Goal: Information Seeking & Learning: Learn about a topic

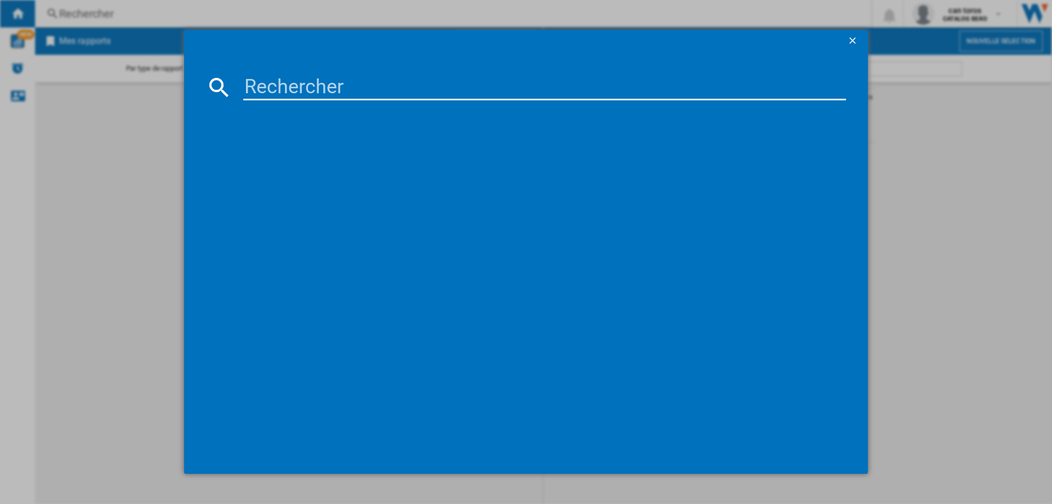
click at [856, 39] on ng-md-icon "getI18NText('BUTTONS.CLOSE_DIALOG')" at bounding box center [853, 41] width 13 height 13
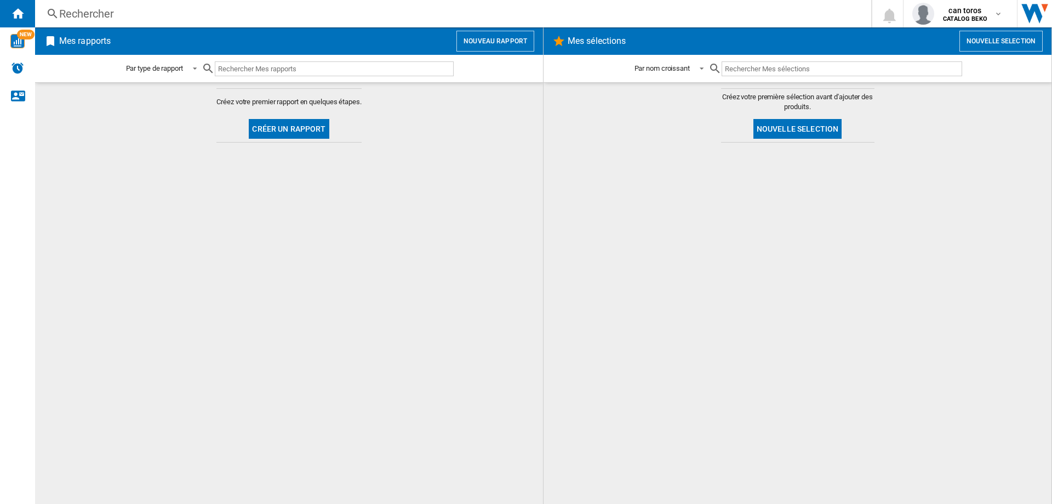
click at [110, 10] on div "Rechercher" at bounding box center [451, 13] width 784 height 15
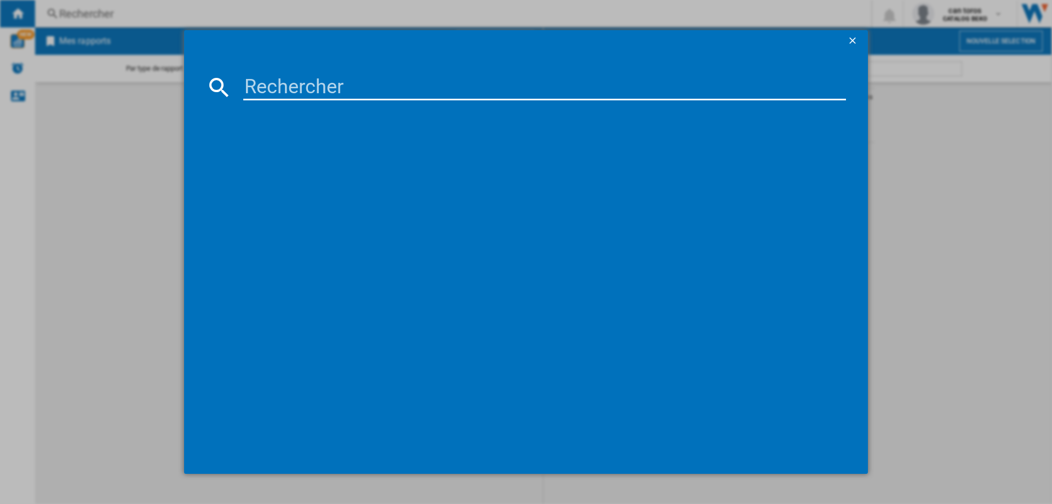
click at [269, 83] on input at bounding box center [544, 87] width 603 height 26
paste input "DWJ3137DS"
type input "DWJ3137DS"
click at [308, 160] on div "BRANDT DWJ3137DS BLANC" at bounding box center [534, 158] width 592 height 11
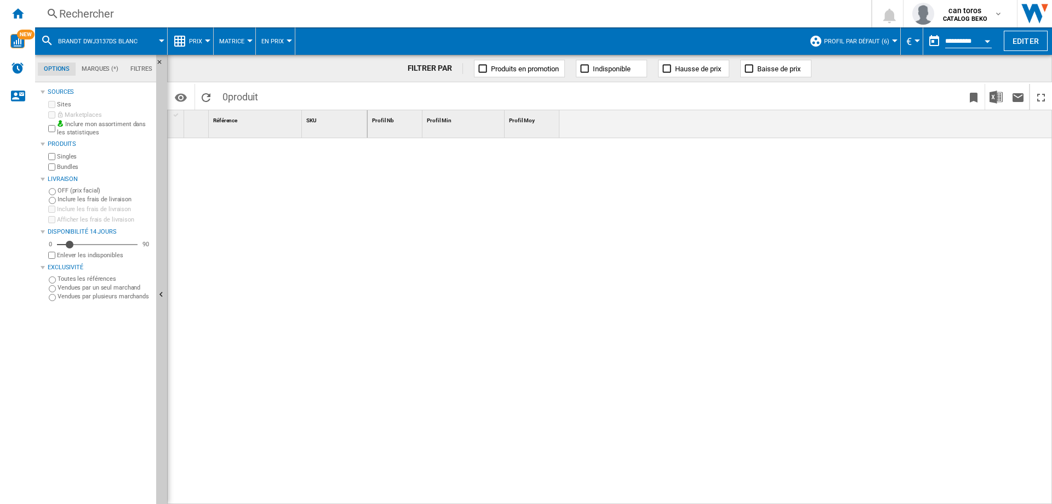
click at [247, 40] on div at bounding box center [249, 40] width 5 height 3
click at [197, 38] on md-backdrop at bounding box center [526, 252] width 1052 height 504
click at [197, 38] on span "Prix" at bounding box center [195, 41] width 13 height 7
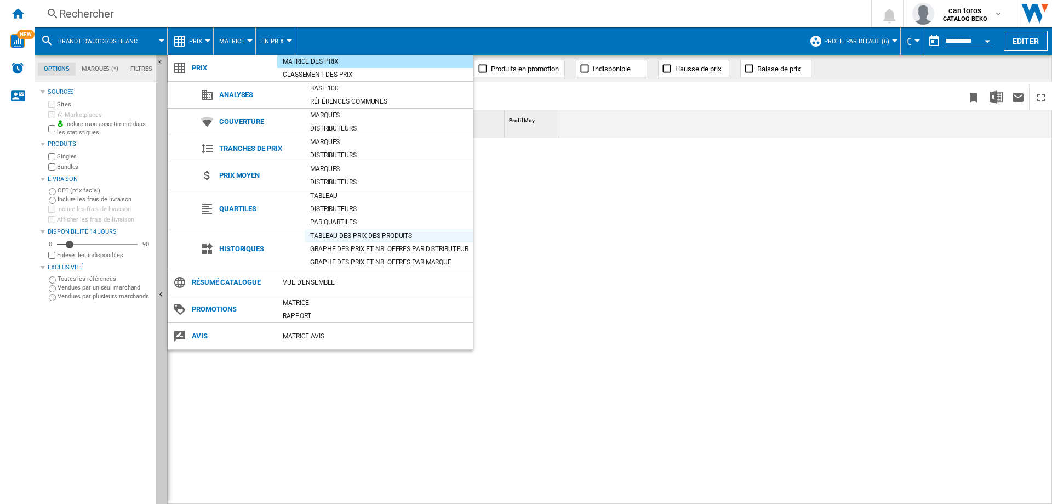
click at [340, 231] on div "Tableau des prix des produits" at bounding box center [389, 235] width 169 height 11
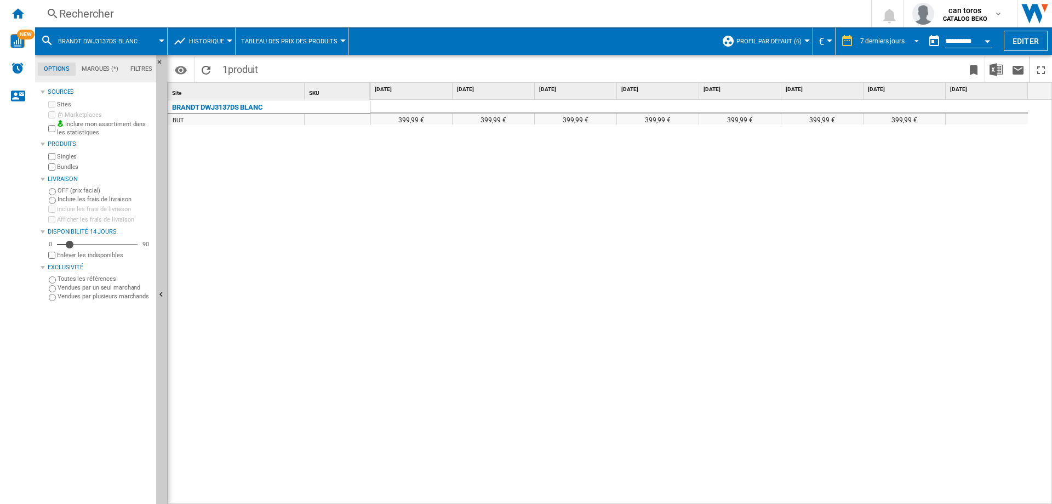
click at [907, 39] on span "REPORTS.WIZARD.STEPS.REPORT.STEPS.REPORT_OPTIONS.PERIOD: 7 derniers jours" at bounding box center [913, 40] width 13 height 10
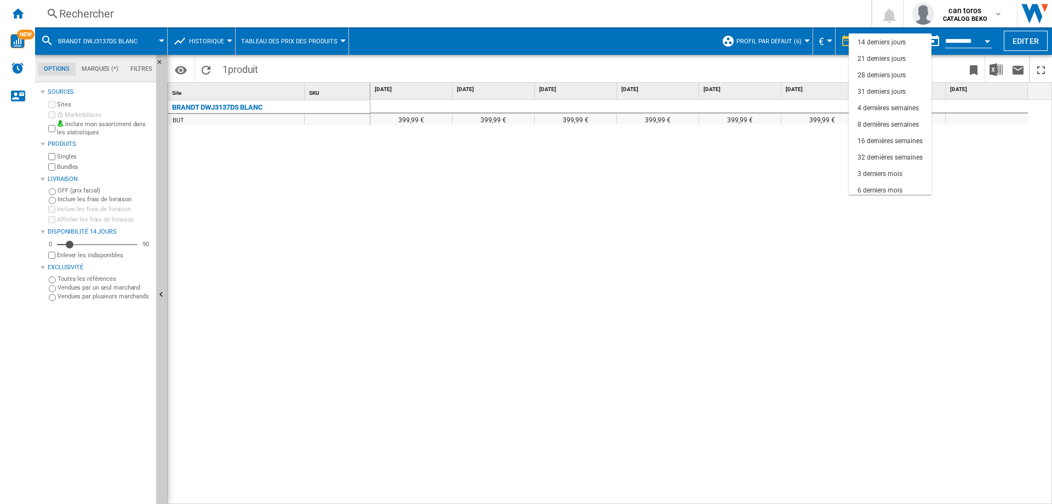
scroll to position [42, 0]
click at [903, 180] on md-option "6 derniers mois" at bounding box center [890, 181] width 83 height 16
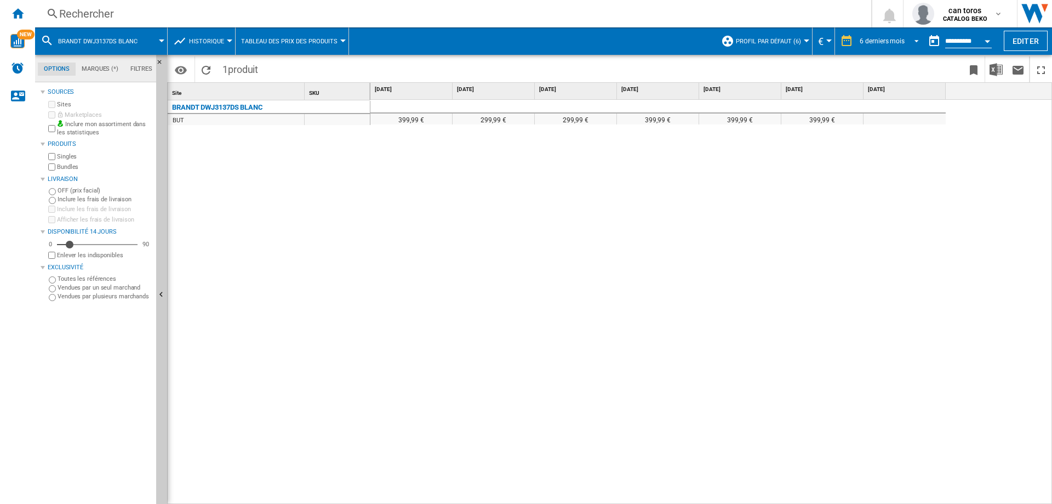
click at [913, 37] on span "REPORTS.WIZARD.STEPS.REPORT.STEPS.REPORT_OPTIONS.PERIOD: 6 derniers mois" at bounding box center [913, 40] width 13 height 10
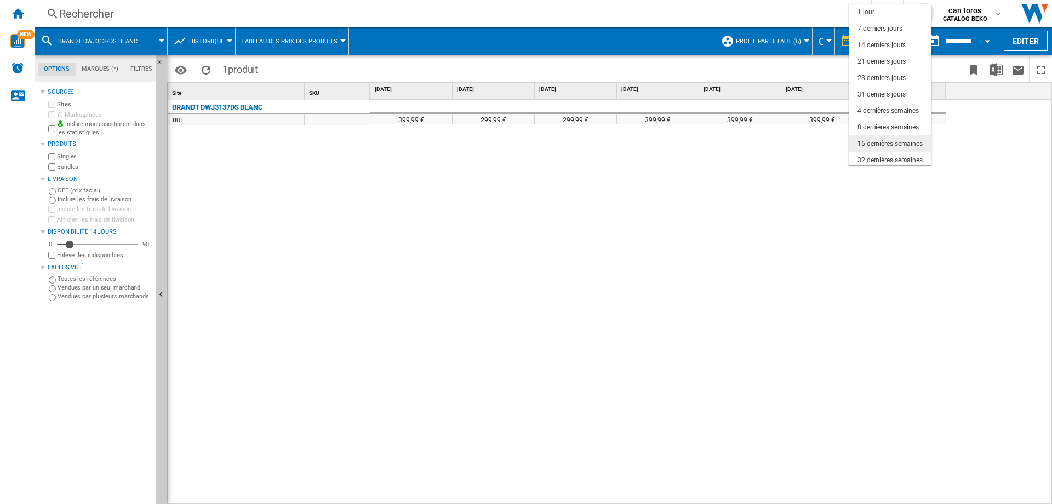
scroll to position [69, 0]
click at [905, 136] on div "12 derniers mois" at bounding box center [882, 140] width 48 height 9
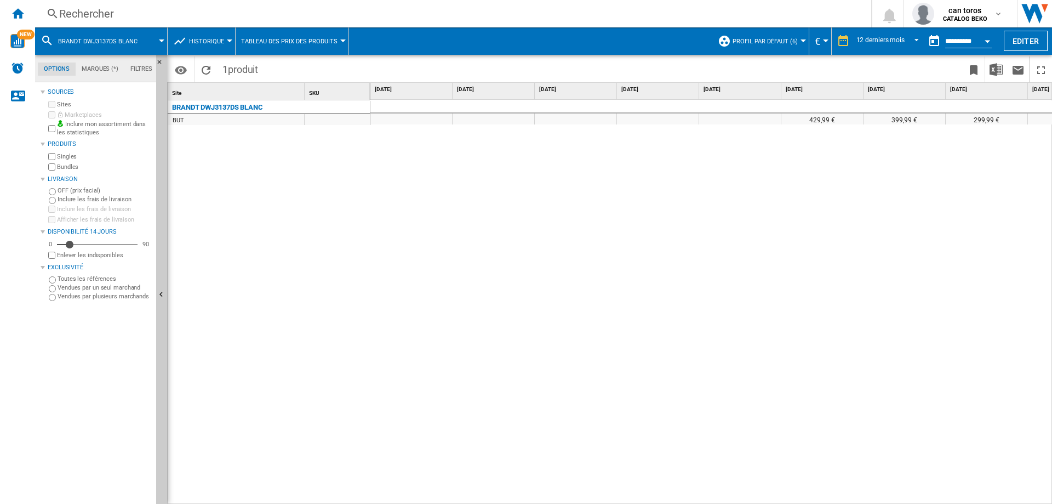
drag, startPoint x: 493, startPoint y: 496, endPoint x: 669, endPoint y: 497, distance: 176.0
click at [669, 497] on div "429,99 € 399,99 € 299,99 € 299,99 € 399,99 € 399,99 € 399,99 €" at bounding box center [712, 302] width 682 height 405
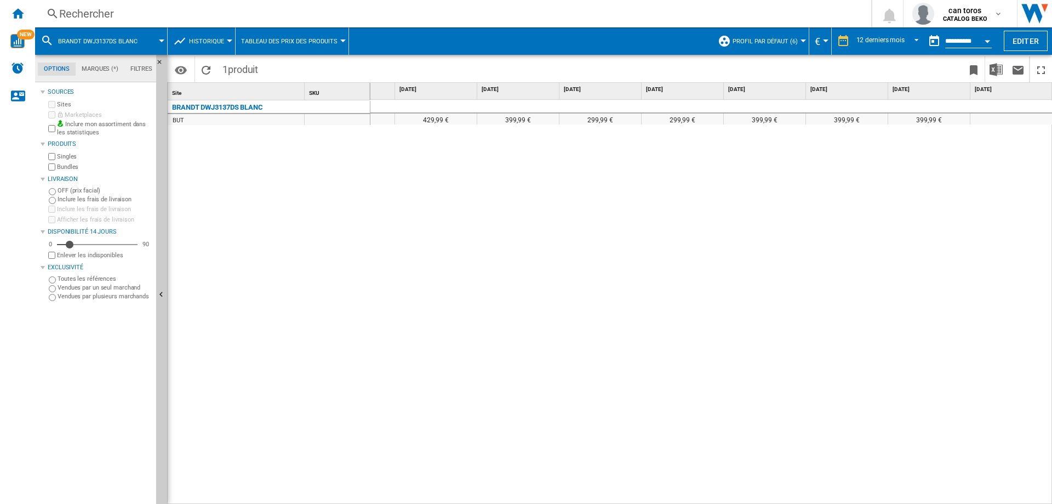
click at [139, 14] on div "Rechercher" at bounding box center [451, 13] width 784 height 15
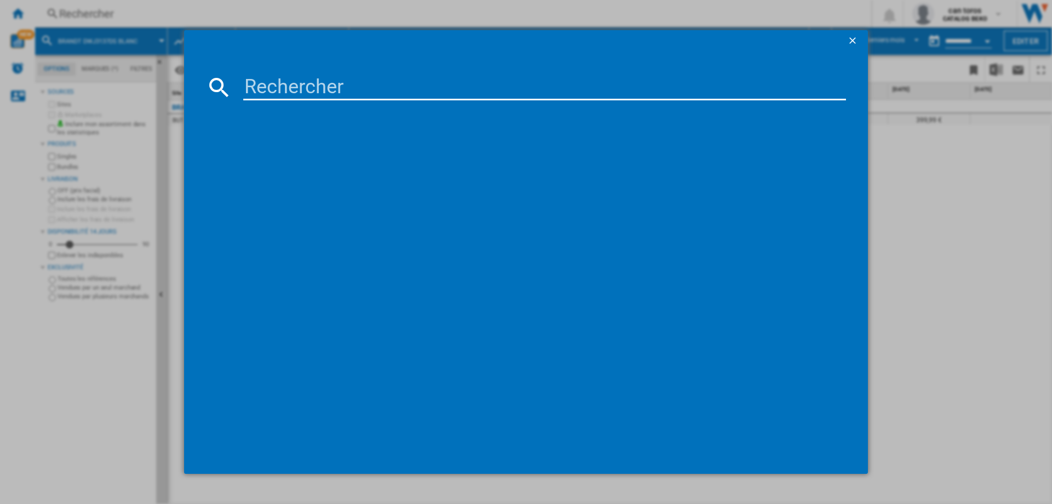
click at [286, 74] on input at bounding box center [544, 87] width 603 height 26
type input "DSF34524X"
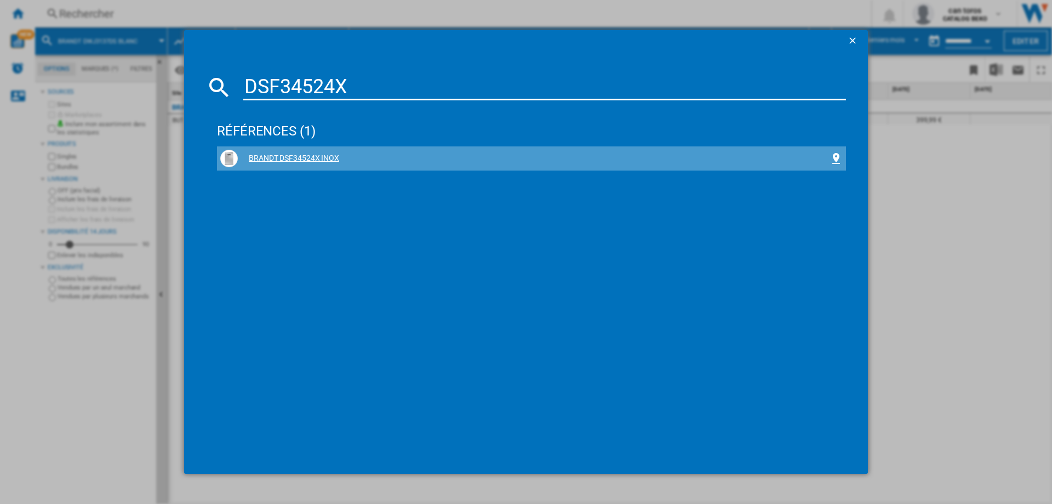
click at [314, 157] on div "BRANDT DSF34524X INOX" at bounding box center [534, 158] width 592 height 11
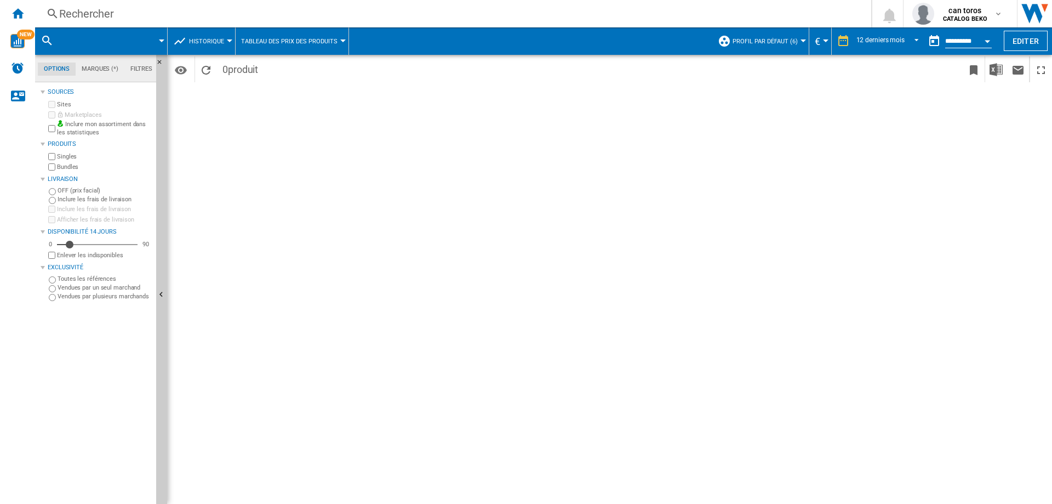
click at [99, 16] on div "Rechercher" at bounding box center [451, 13] width 784 height 15
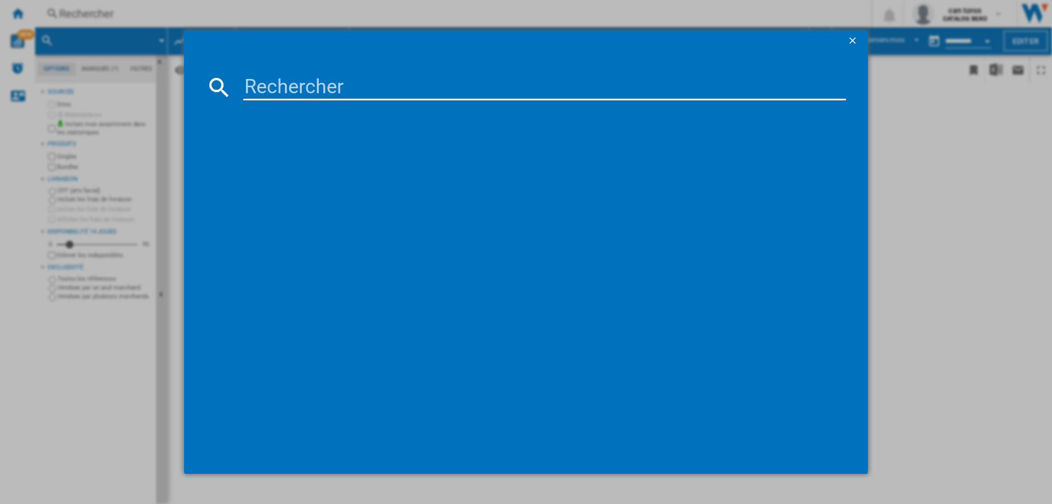
click at [276, 94] on input at bounding box center [544, 87] width 603 height 26
paste input "DSF34524X"
type input "DSF34524X"
click at [286, 154] on div "BRANDT DSF34524X INOX" at bounding box center [534, 158] width 592 height 11
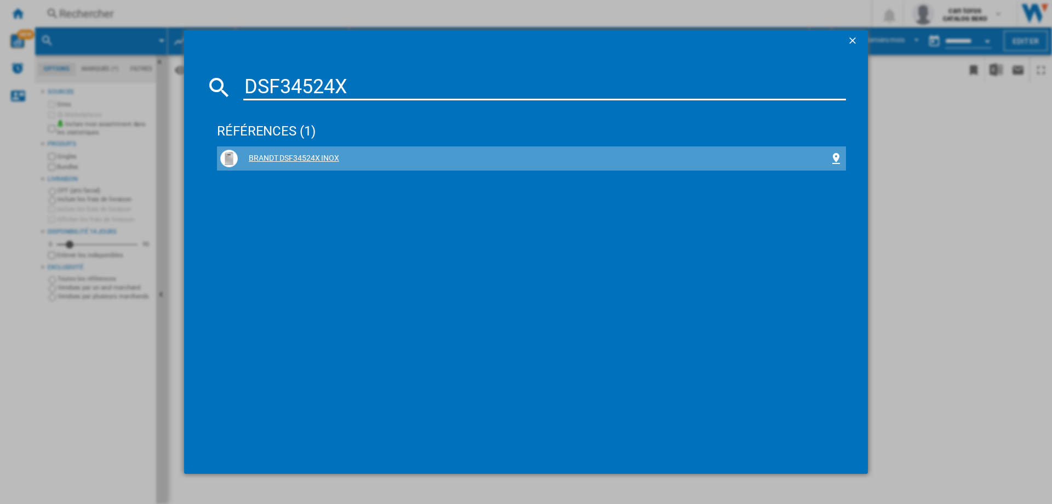
click at [332, 162] on div "BRANDT DSF34524X INOX" at bounding box center [534, 158] width 592 height 11
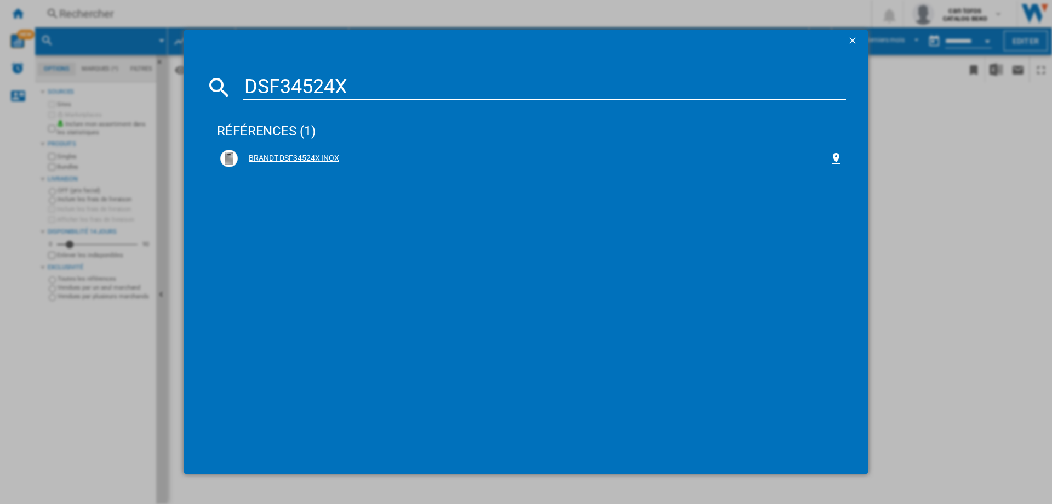
click at [313, 157] on div "BRANDT DSF34524X INOX" at bounding box center [534, 158] width 592 height 11
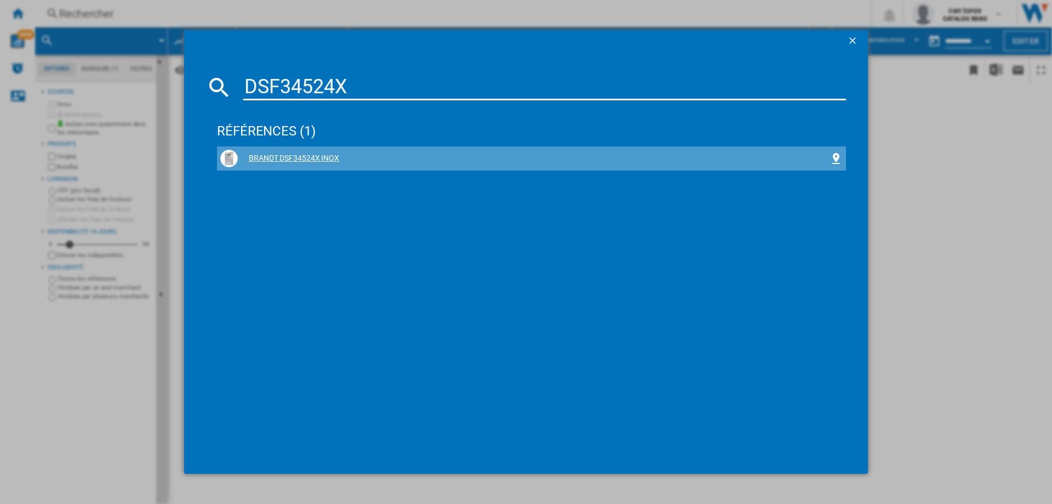
click at [313, 157] on div "BRANDT DSF34524X INOX" at bounding box center [534, 158] width 592 height 11
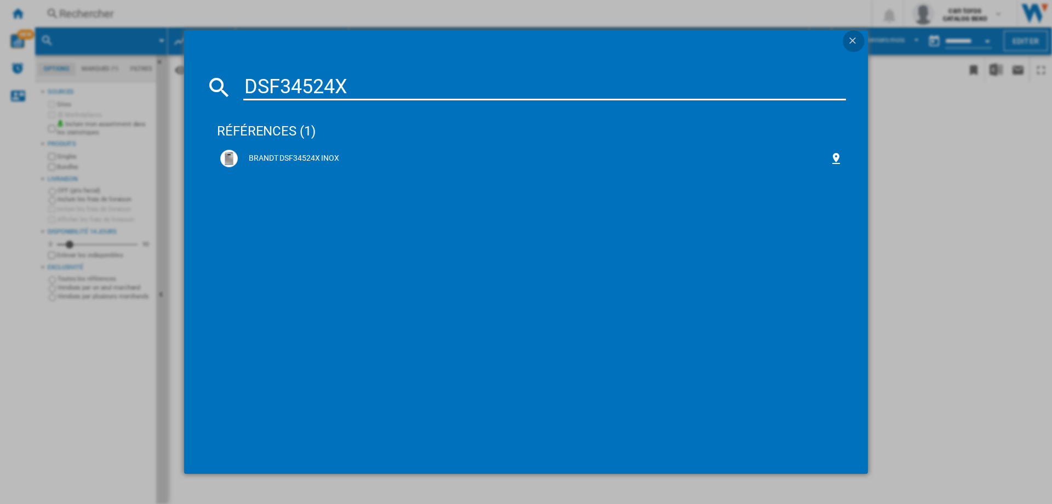
click at [849, 37] on ng-md-icon "getI18NText('BUTTONS.CLOSE_DIALOG')" at bounding box center [853, 41] width 13 height 13
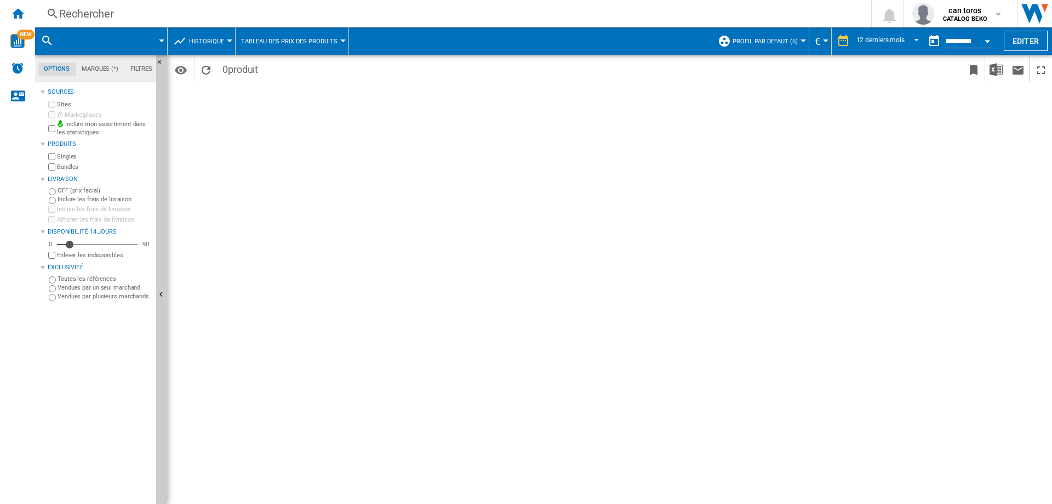
click at [407, 149] on div "Période 12 derniers mois 1 jour 7 derniers jours 14 derniers jours 21 derniers …" at bounding box center [609, 279] width 885 height 449
click at [118, 12] on div "Rechercher" at bounding box center [451, 13] width 784 height 15
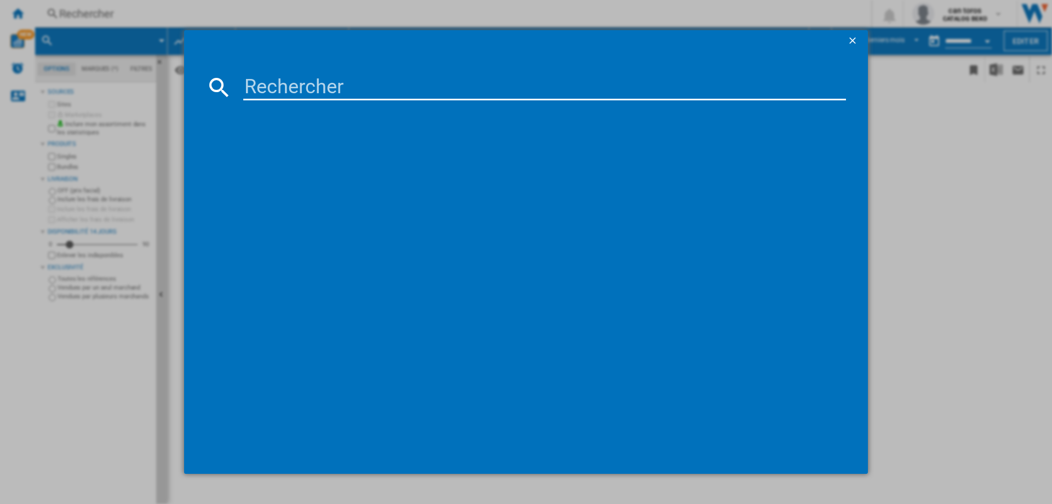
click at [284, 82] on input at bounding box center [544, 87] width 603 height 26
paste input "DWJ3137DS"
type input "DWJ3137DS"
click at [332, 156] on div "BRANDT DWJ3137DS BLANC" at bounding box center [534, 158] width 592 height 11
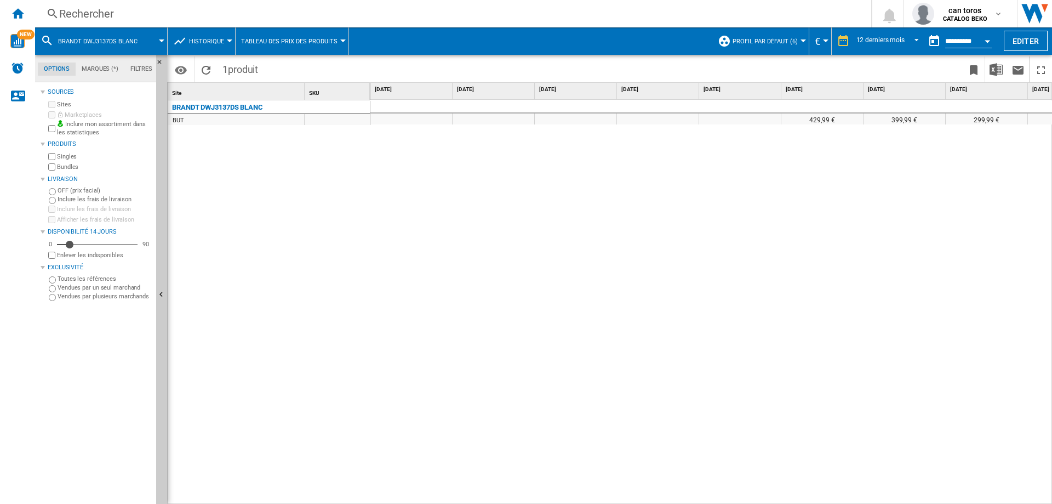
drag, startPoint x: 520, startPoint y: 498, endPoint x: 740, endPoint y: 498, distance: 220.3
click at [740, 498] on div "429,99 € 399,99 € 299,99 € 299,99 € 399,99 € 399,99 € 399,99 €" at bounding box center [712, 302] width 682 height 405
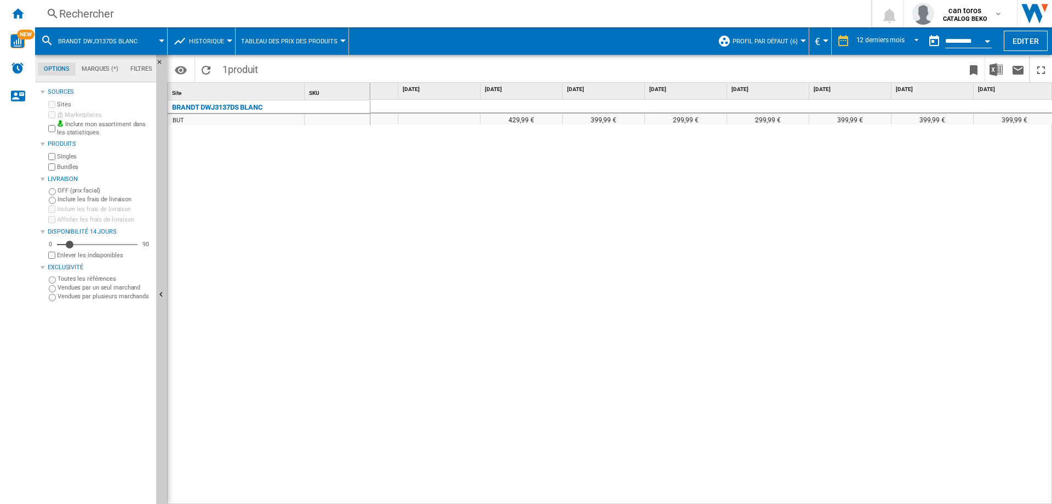
scroll to position [0, 386]
